Goal: Information Seeking & Learning: Learn about a topic

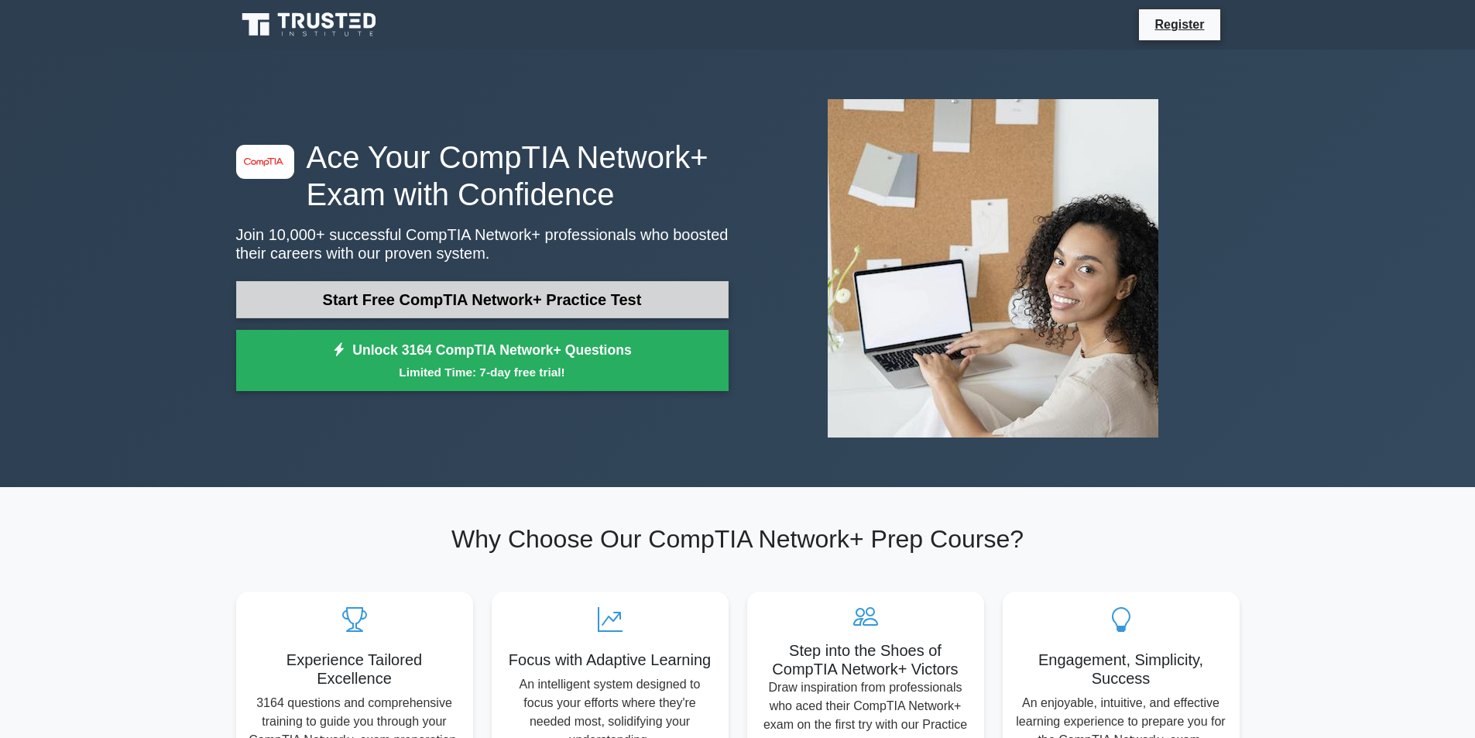
click at [418, 307] on link "Start Free CompTIA Network+ Practice Test" at bounding box center [482, 299] width 492 height 37
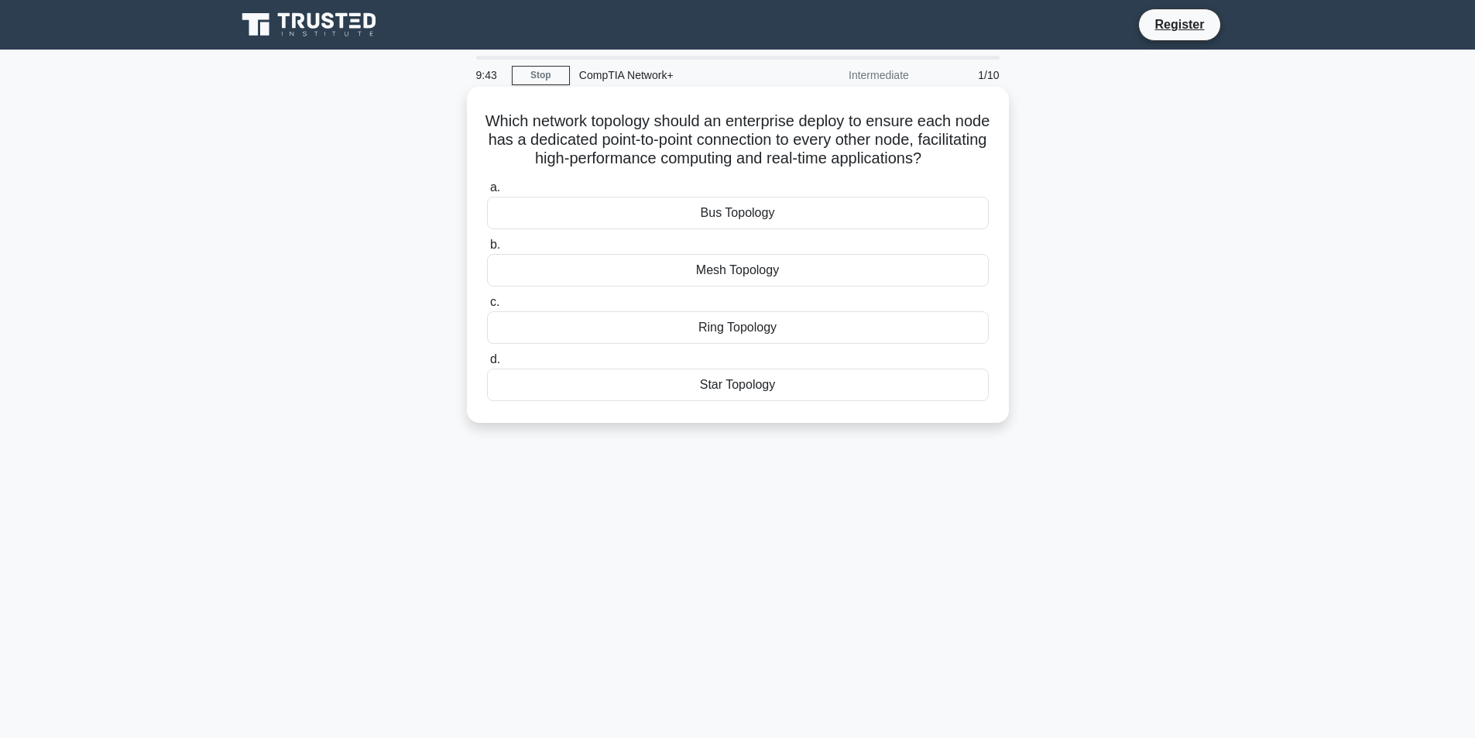
click at [702, 286] on div "Mesh Topology" at bounding box center [738, 270] width 502 height 33
click at [487, 250] on input "b. Mesh Topology" at bounding box center [487, 245] width 0 height 10
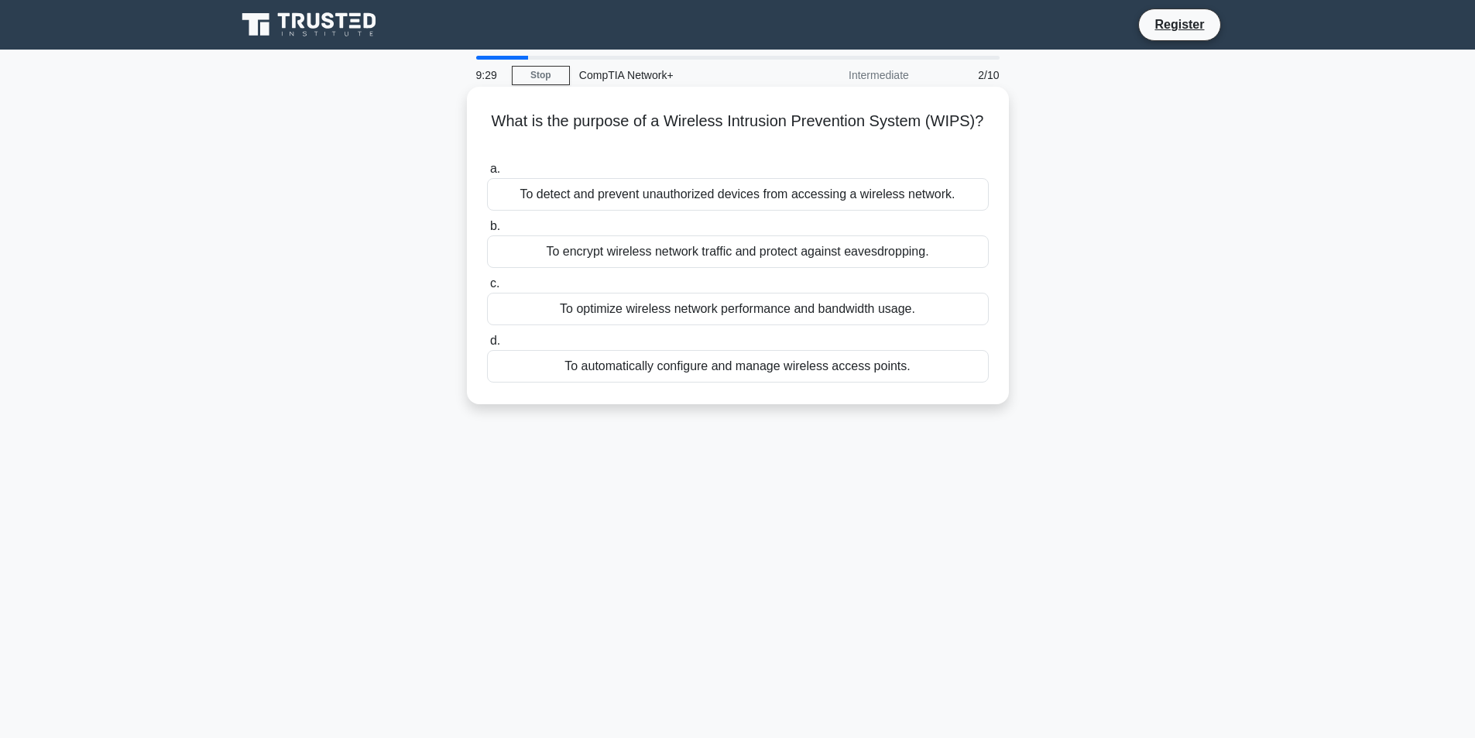
click at [537, 194] on div "To detect and prevent unauthorized devices from accessing a wireless network." at bounding box center [738, 194] width 502 height 33
click at [487, 174] on input "a. To detect and prevent unauthorized devices from accessing a wireless network." at bounding box center [487, 169] width 0 height 10
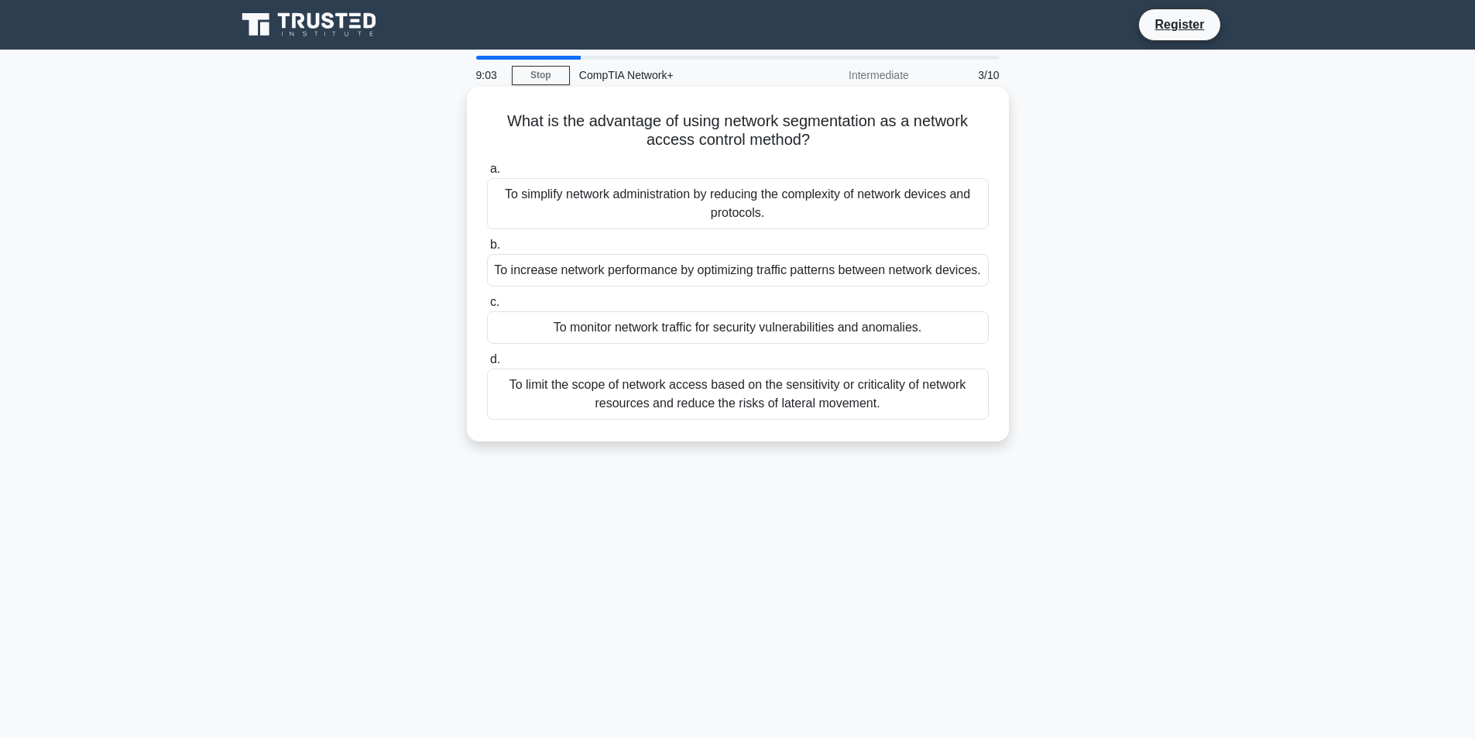
click at [529, 409] on div "To limit the scope of network access based on the sensitivity or criticality of…" at bounding box center [738, 393] width 502 height 51
click at [487, 365] on input "d. To limit the scope of network access based on the sensitivity or criticality…" at bounding box center [487, 360] width 0 height 10
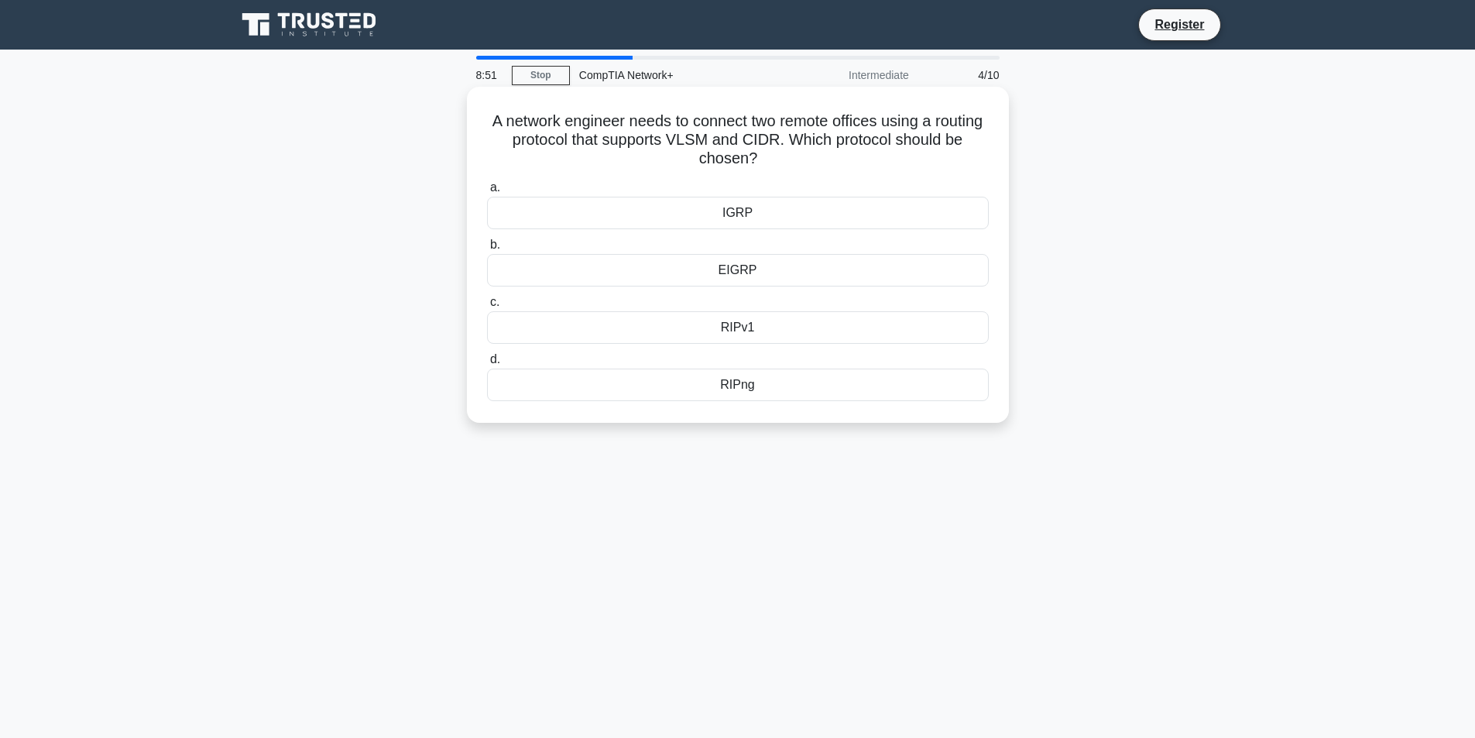
click at [642, 330] on div "RIPv1" at bounding box center [738, 327] width 502 height 33
click at [487, 307] on input "c. RIPv1" at bounding box center [487, 302] width 0 height 10
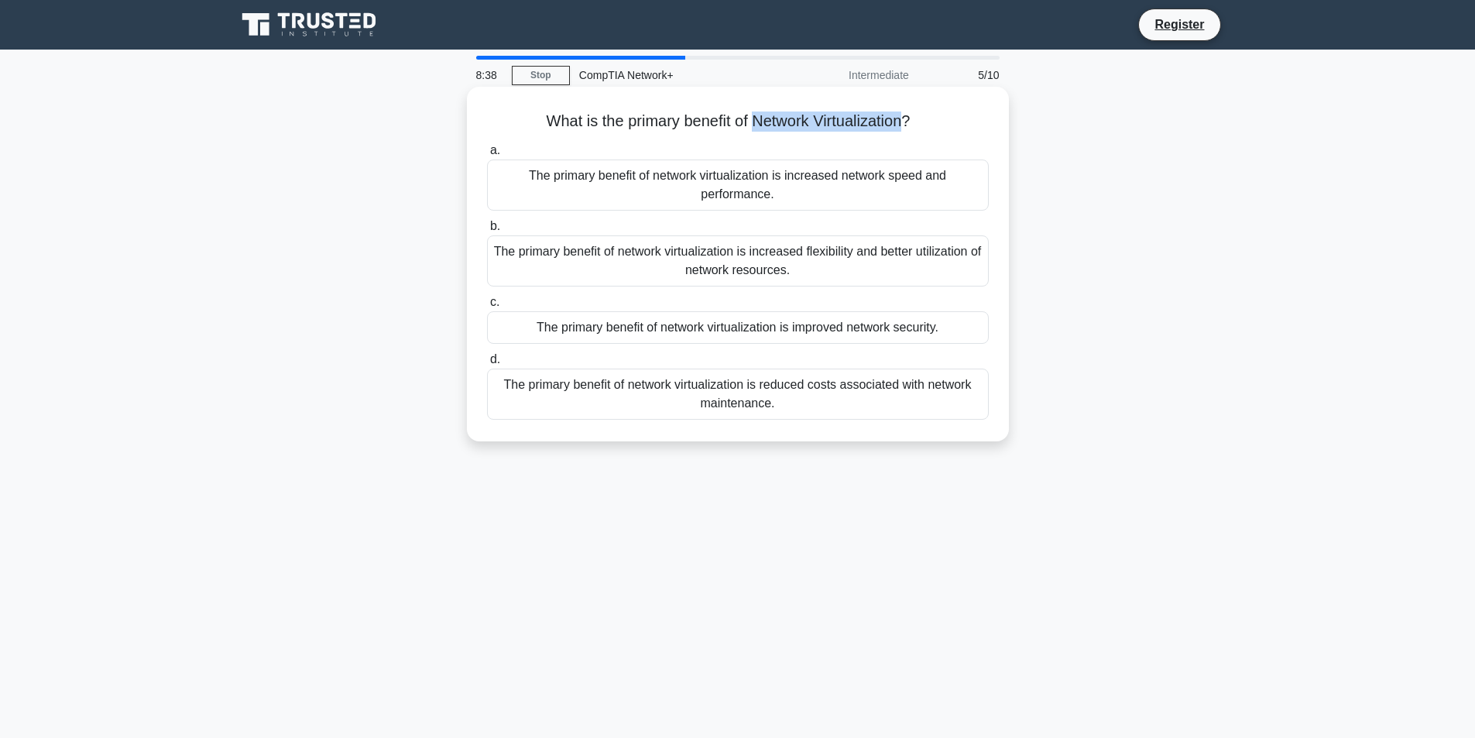
drag, startPoint x: 755, startPoint y: 123, endPoint x: 907, endPoint y: 121, distance: 151.7
click at [907, 121] on h5 "What is the primary benefit of Network Virtualization? .spinner_0XTQ{transform-…" at bounding box center [737, 121] width 505 height 20
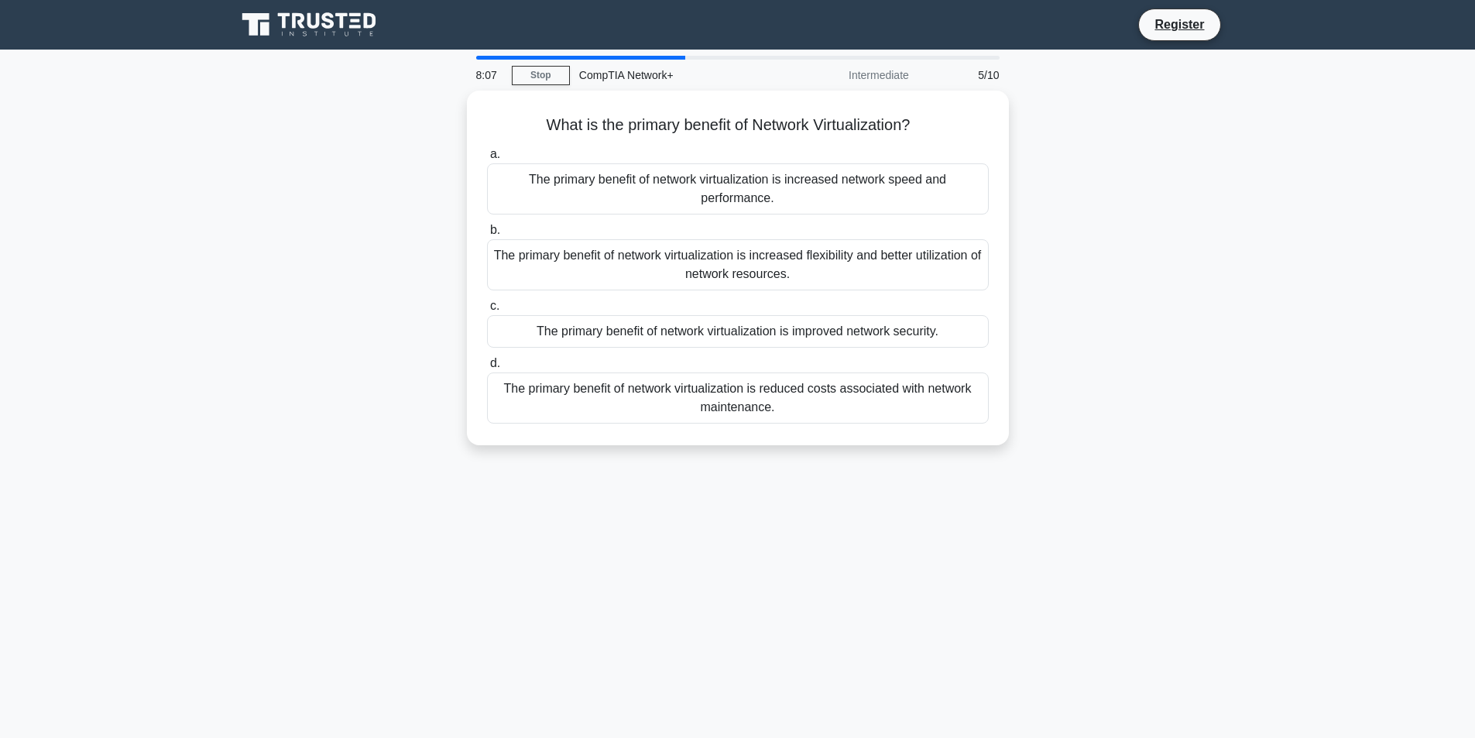
click at [344, 382] on div "What is the primary benefit of Network Virtualization? .spinner_0XTQ{transform-…" at bounding box center [738, 277] width 1022 height 373
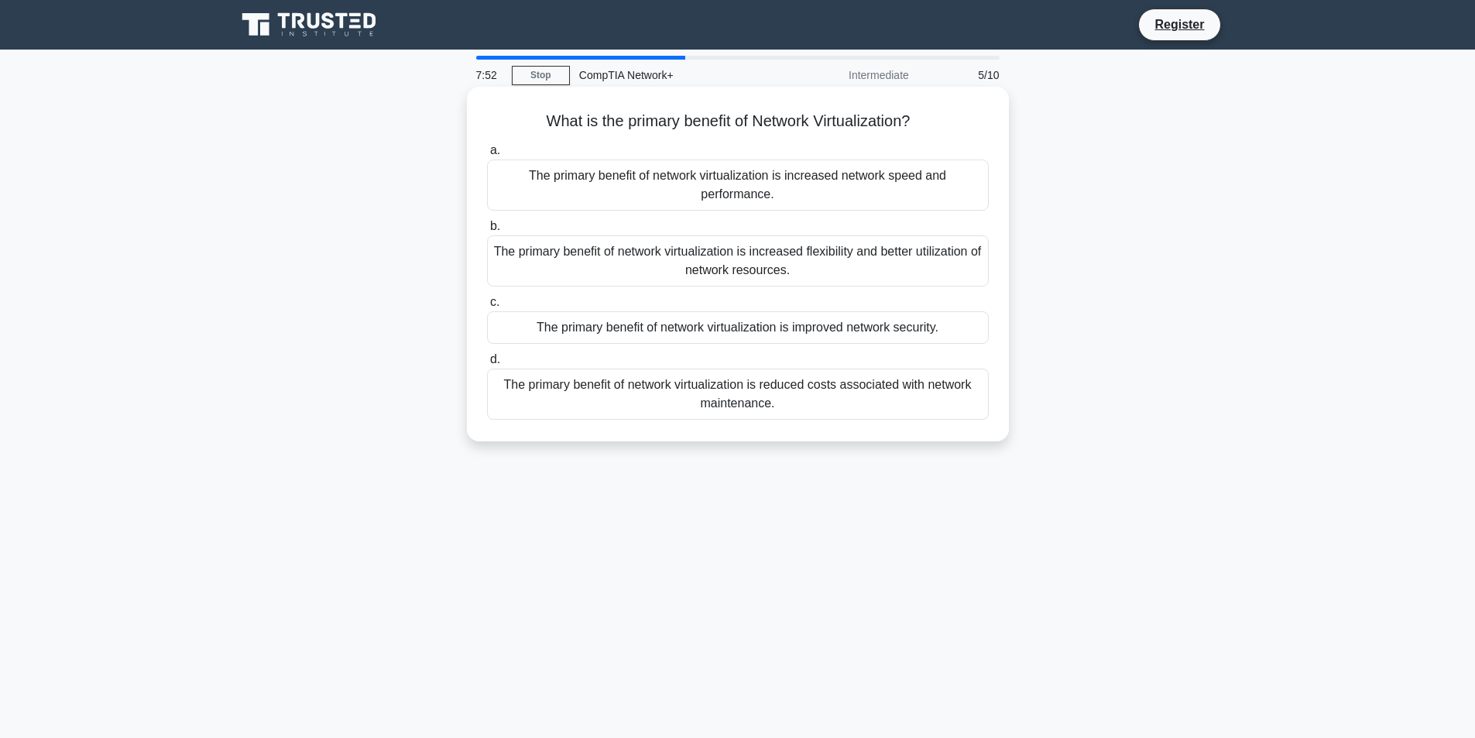
click at [552, 276] on div "The primary benefit of network virtualization is increased flexibility and bett…" at bounding box center [738, 260] width 502 height 51
click at [487, 231] on input "b. The primary benefit of network virtualization is increased flexibility and b…" at bounding box center [487, 226] width 0 height 10
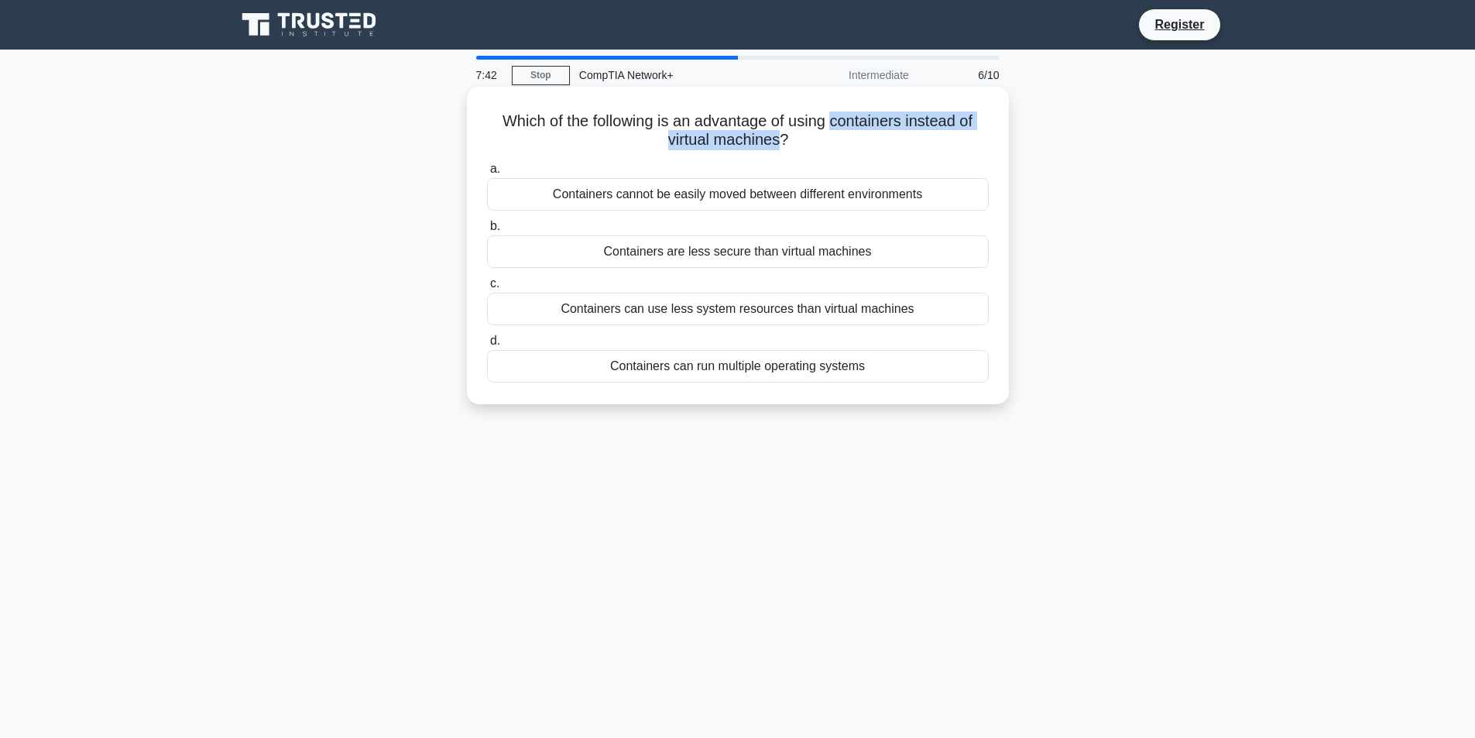
drag, startPoint x: 834, startPoint y: 122, endPoint x: 780, endPoint y: 146, distance: 58.2
click at [780, 146] on h5 "Which of the following is an advantage of using containers instead of virtual m…" at bounding box center [737, 130] width 505 height 39
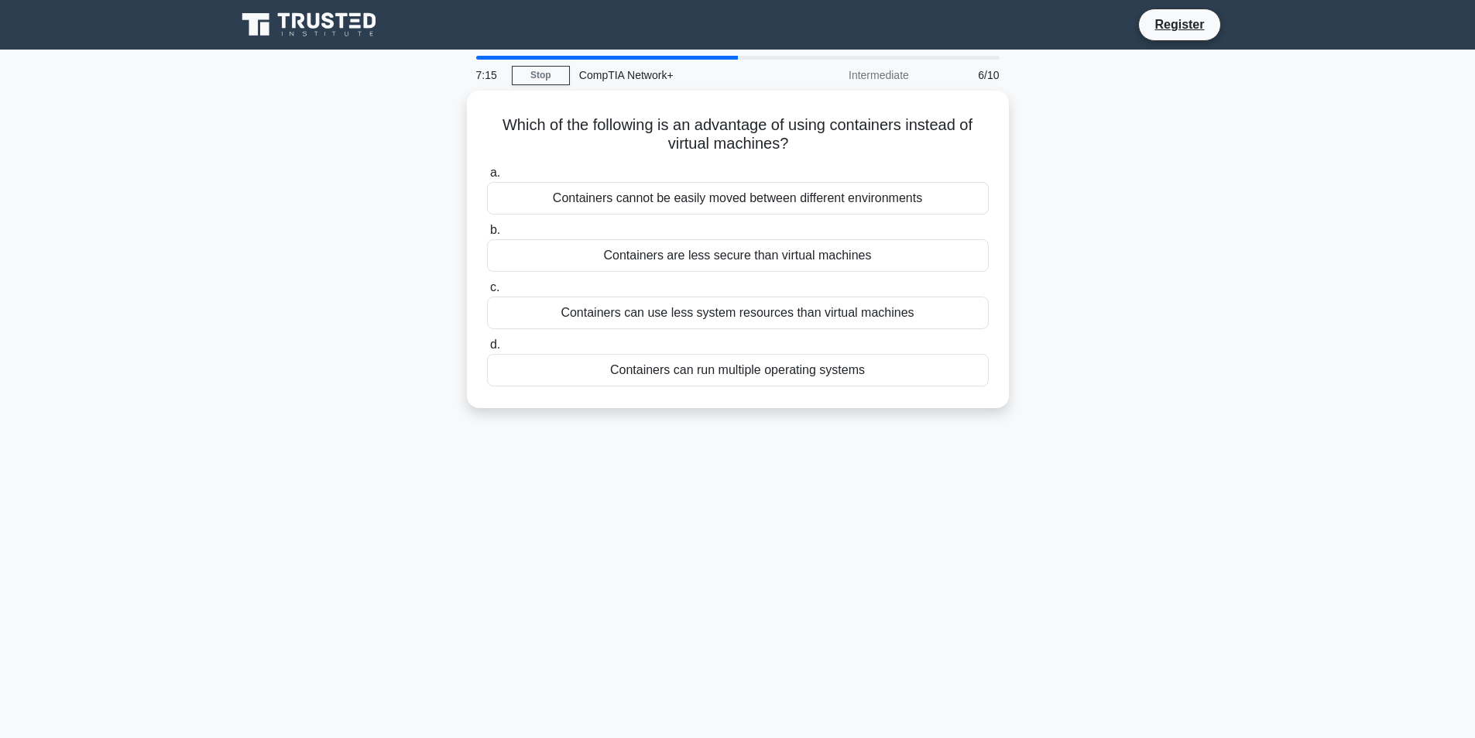
click at [425, 282] on div "Which of the following is an advantage of using containers instead of virtual m…" at bounding box center [738, 259] width 1022 height 336
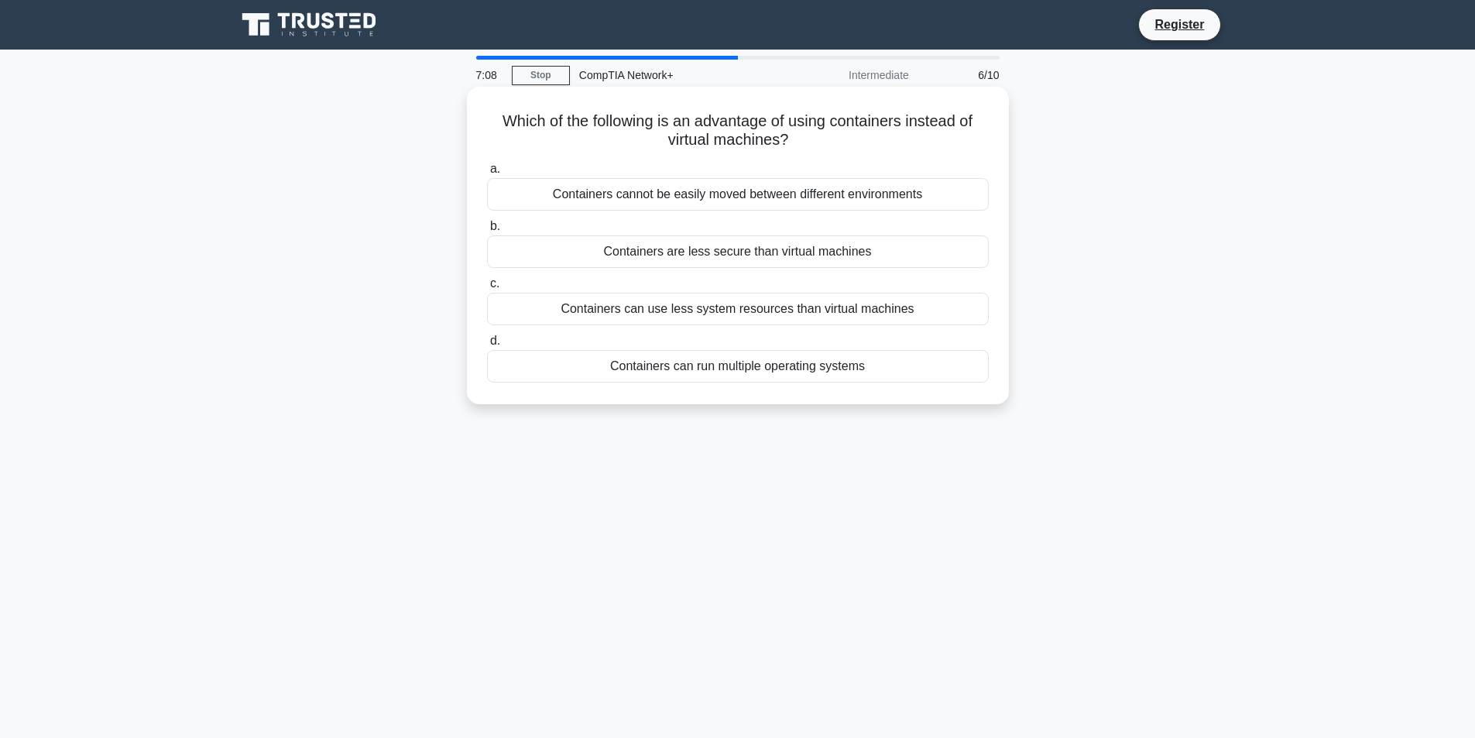
click at [597, 313] on div "Containers can use less system resources than virtual machines" at bounding box center [738, 309] width 502 height 33
click at [487, 289] on input "c. Containers can use less system resources than virtual machines" at bounding box center [487, 284] width 0 height 10
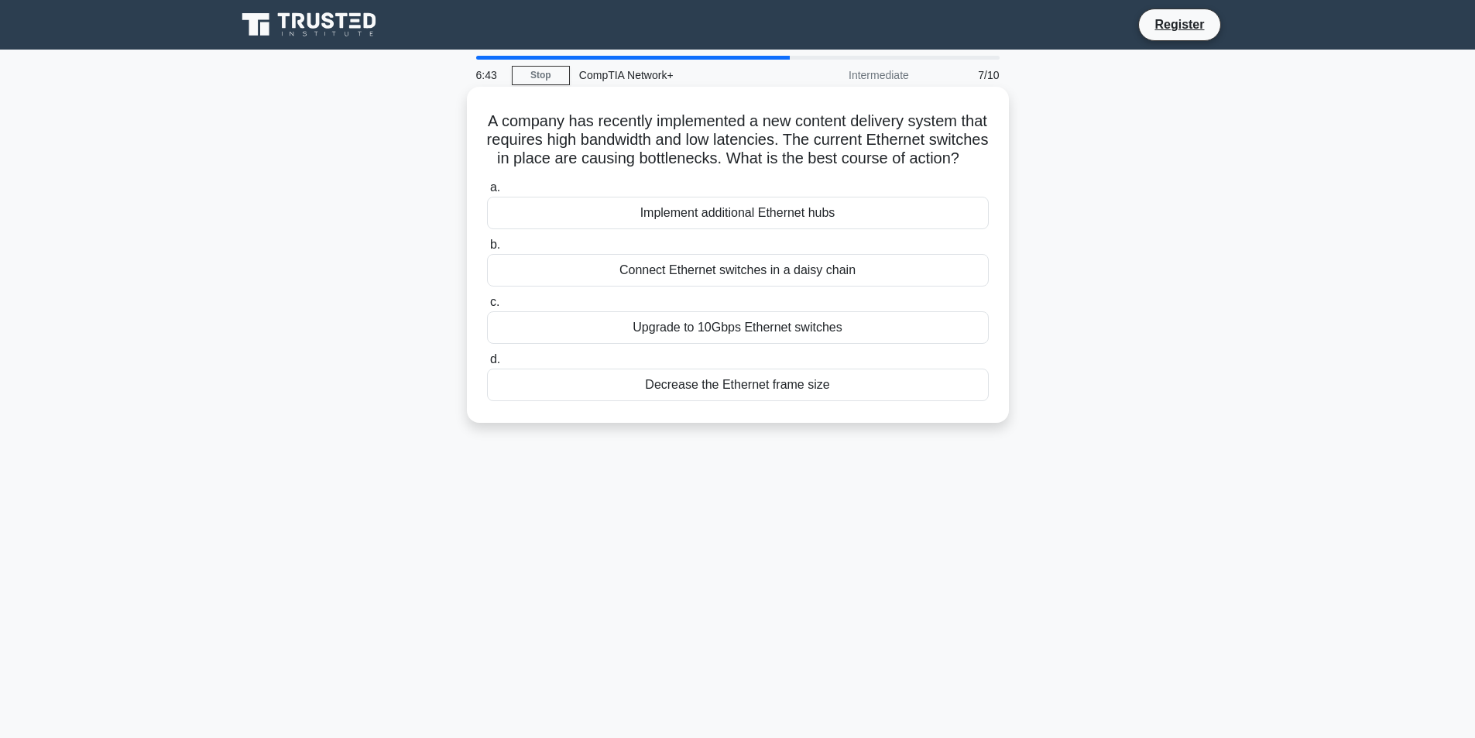
click at [562, 344] on div "Upgrade to 10Gbps Ethernet switches" at bounding box center [738, 327] width 502 height 33
click at [487, 307] on input "c. Upgrade to 10Gbps Ethernet switches" at bounding box center [487, 302] width 0 height 10
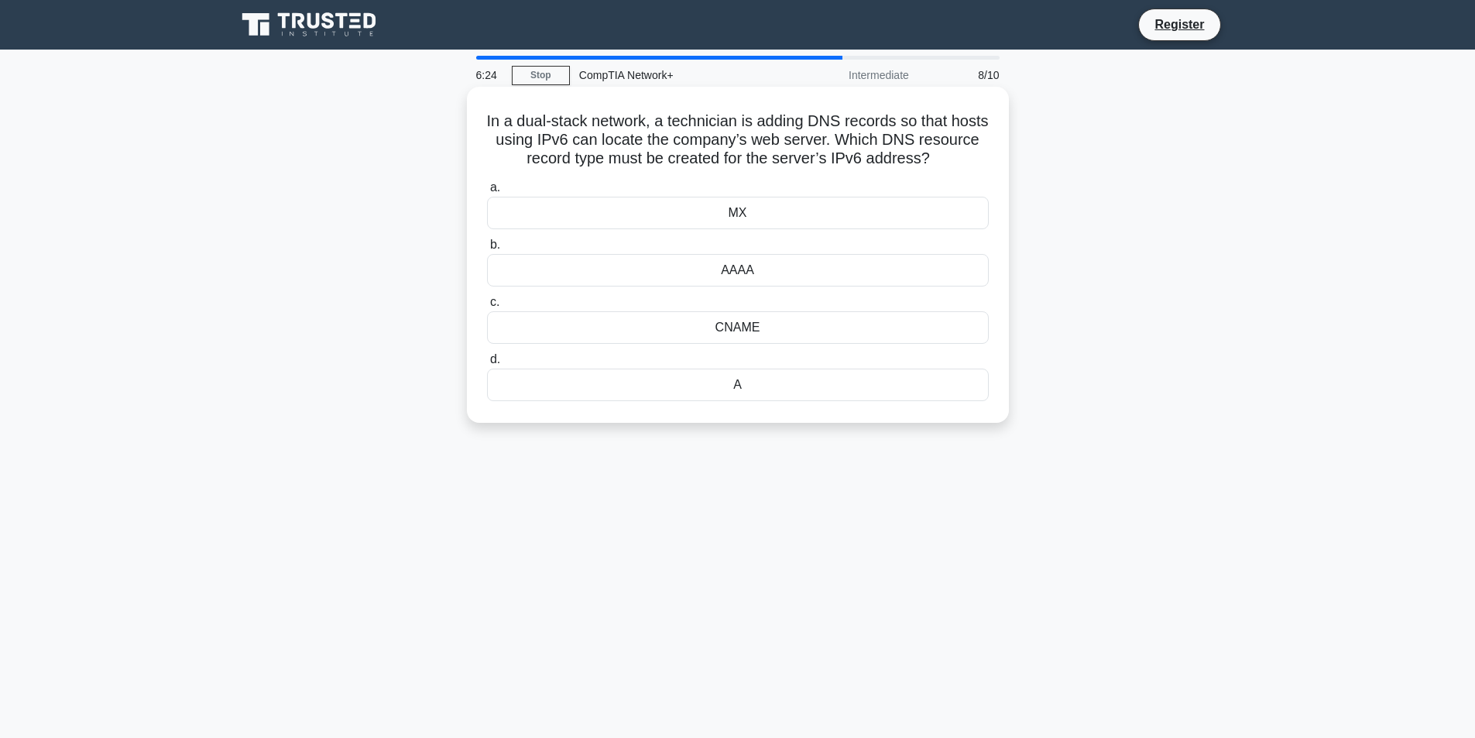
click at [703, 325] on div "CNAME" at bounding box center [738, 327] width 502 height 33
click at [487, 307] on input "c. CNAME" at bounding box center [487, 302] width 0 height 10
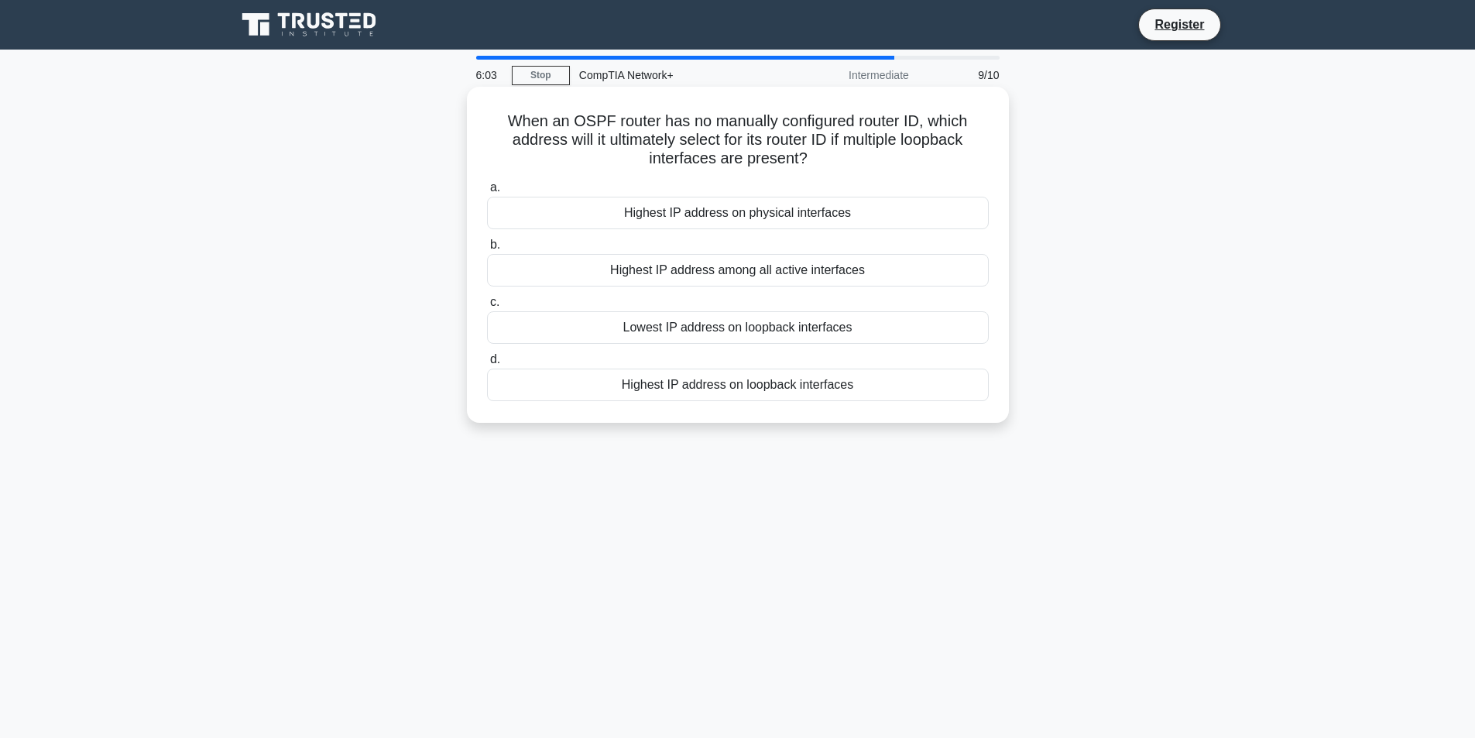
click at [579, 322] on div "Lowest IP address on loopback interfaces" at bounding box center [738, 327] width 502 height 33
click at [487, 307] on input "c. Lowest IP address on loopback interfaces" at bounding box center [487, 302] width 0 height 10
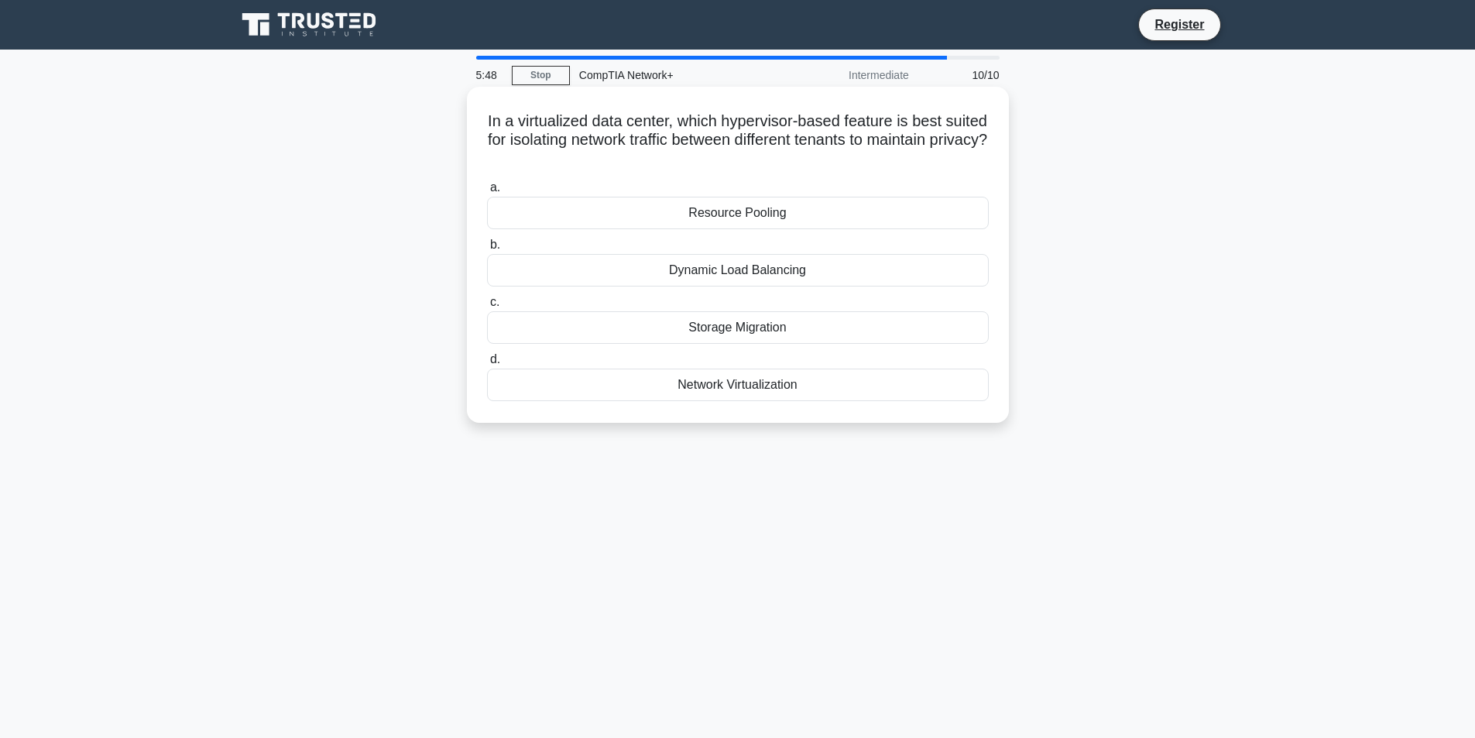
click at [661, 378] on div "Network Virtualization" at bounding box center [738, 384] width 502 height 33
click at [487, 365] on input "d. Network Virtualization" at bounding box center [487, 360] width 0 height 10
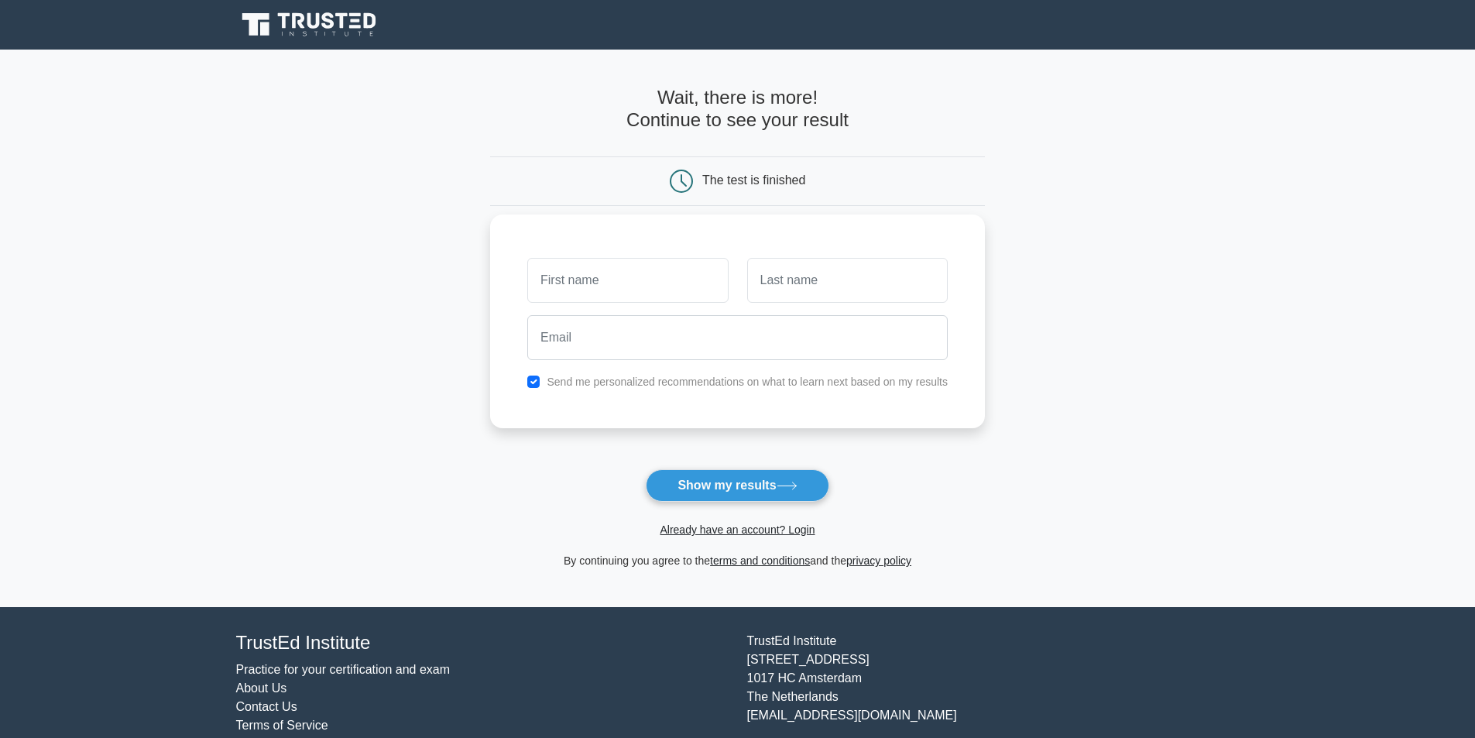
click at [691, 387] on label "Send me personalized recommendations on what to learn next based on my results" at bounding box center [746, 381] width 401 height 12
click at [723, 482] on button "Show my results" at bounding box center [737, 485] width 183 height 33
click at [744, 332] on input "email" at bounding box center [737, 337] width 420 height 45
click at [679, 283] on input "text" at bounding box center [627, 280] width 200 height 45
type input "jhhg"
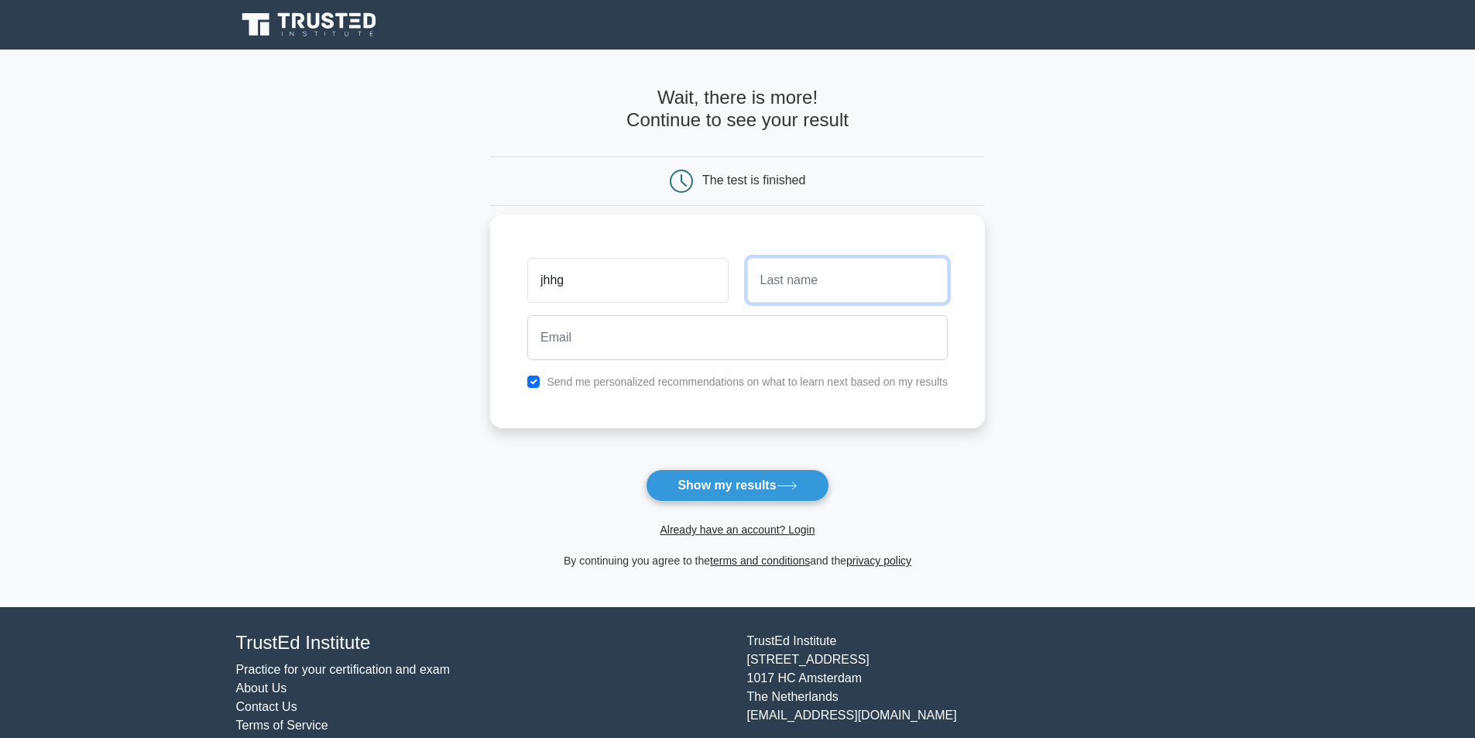
click at [768, 272] on input "text" at bounding box center [847, 280] width 200 height 45
type input "rtytryj"
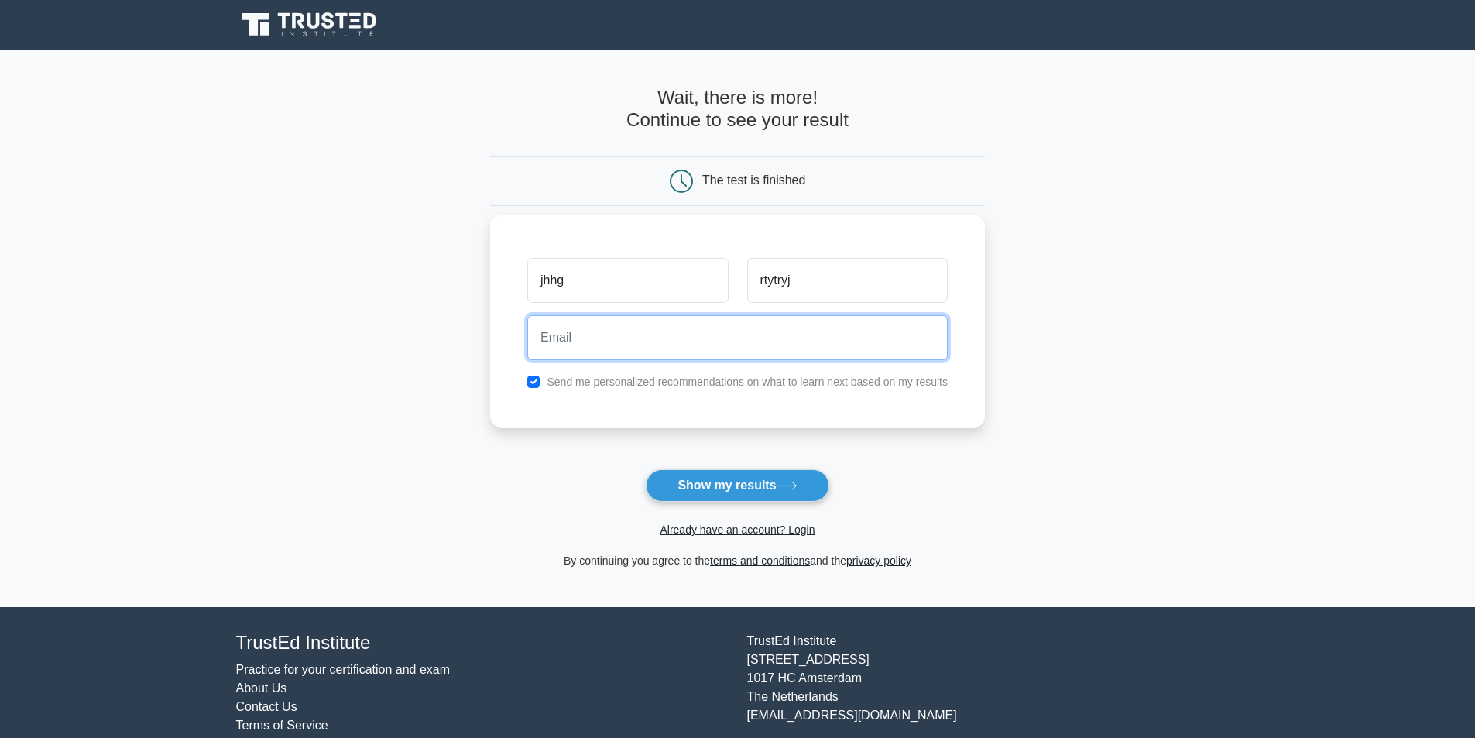
click at [705, 317] on input "email" at bounding box center [737, 337] width 420 height 45
type input "tryjtyd@gmail.com"
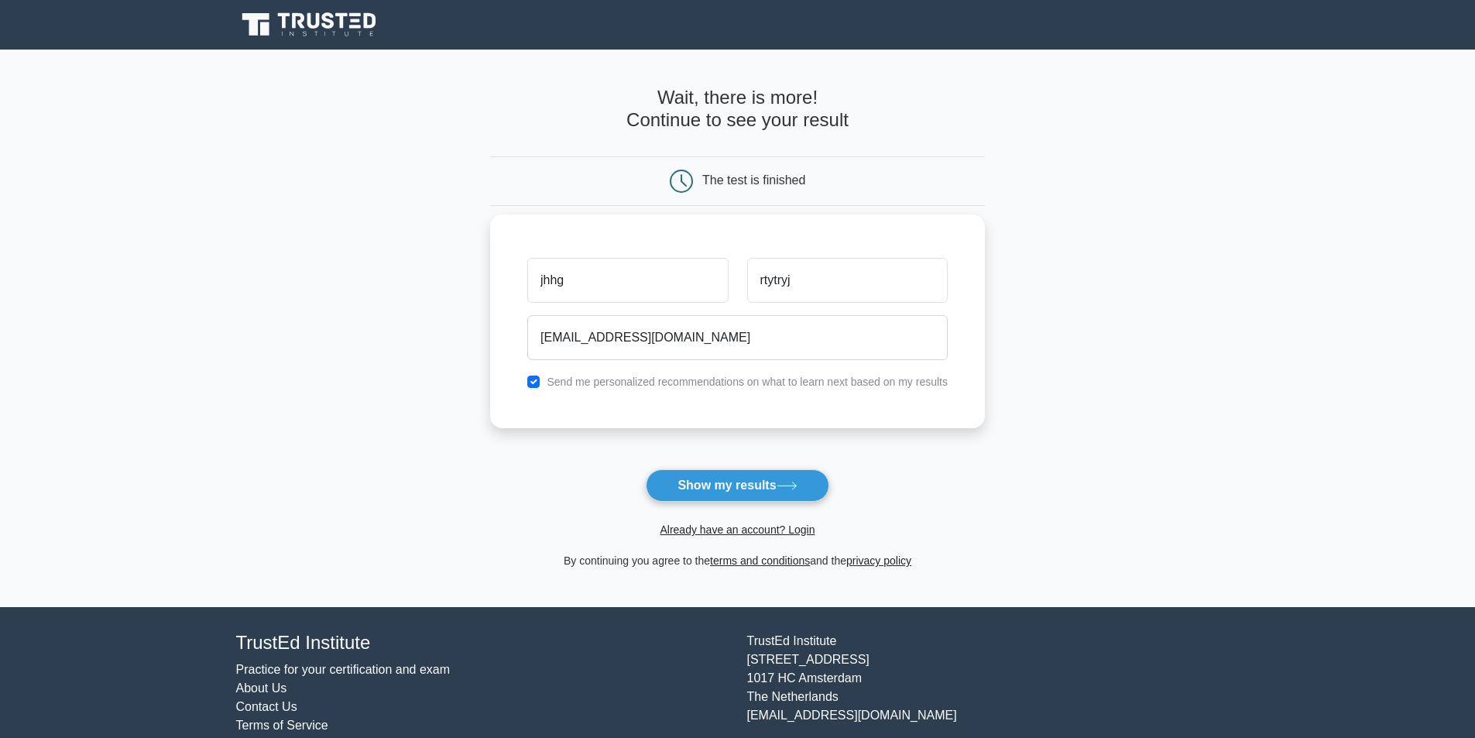
click at [633, 385] on label "Send me personalized recommendations on what to learn next based on my results" at bounding box center [746, 381] width 401 height 12
click at [531, 378] on input "checkbox" at bounding box center [533, 381] width 12 height 12
checkbox input "false"
click at [728, 481] on button "Show my results" at bounding box center [737, 485] width 183 height 33
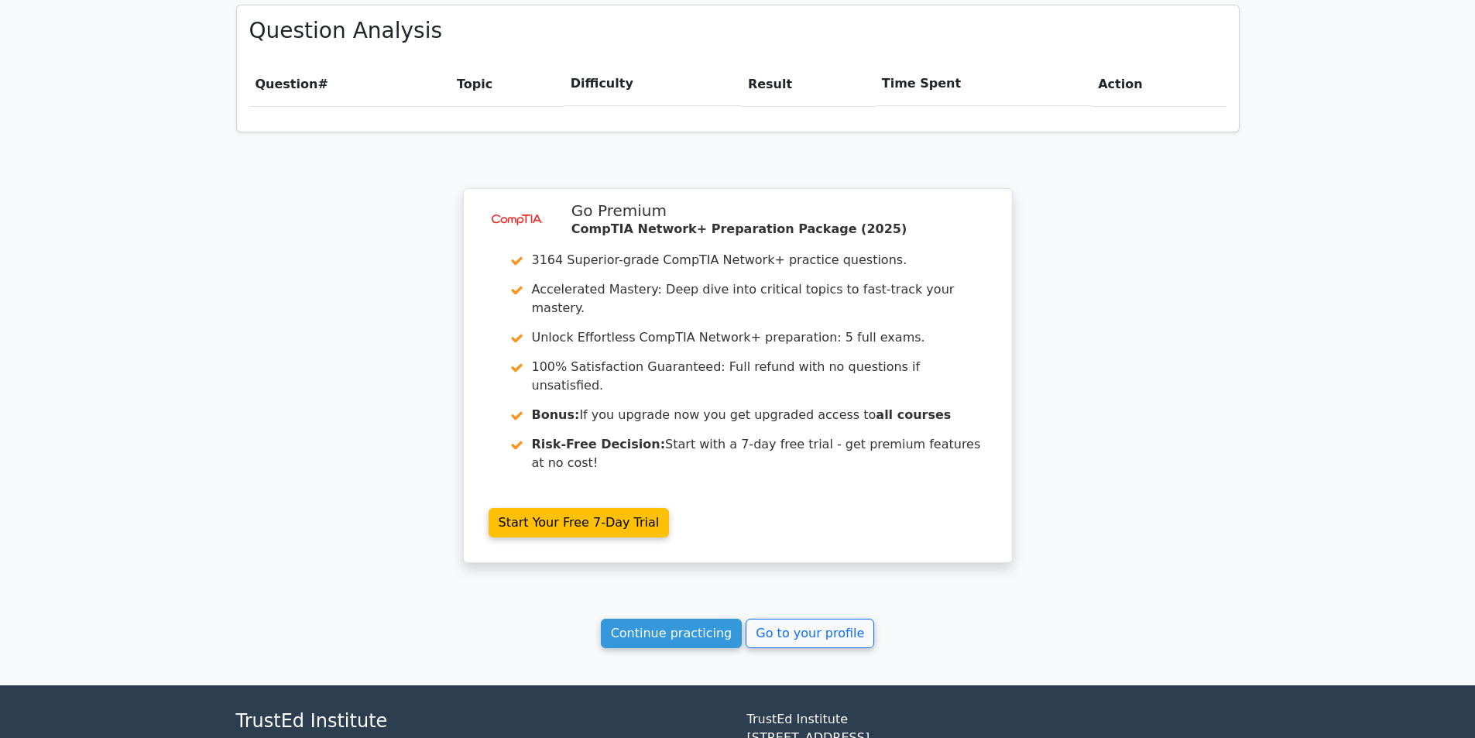
scroll to position [1101, 0]
